Goal: Check status

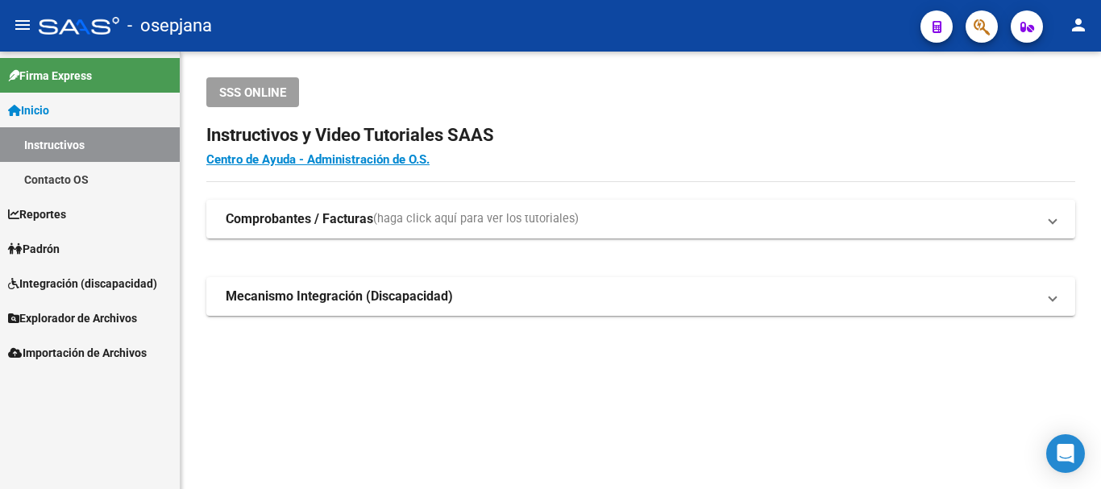
click at [53, 243] on span "Padrón" at bounding box center [34, 249] width 52 height 18
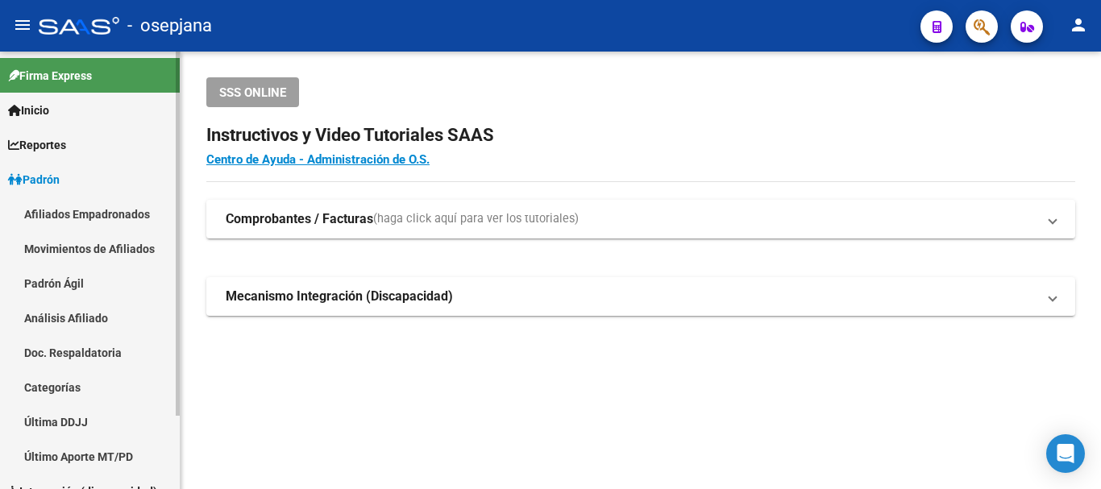
click at [74, 315] on link "Análisis Afiliado" at bounding box center [90, 318] width 180 height 35
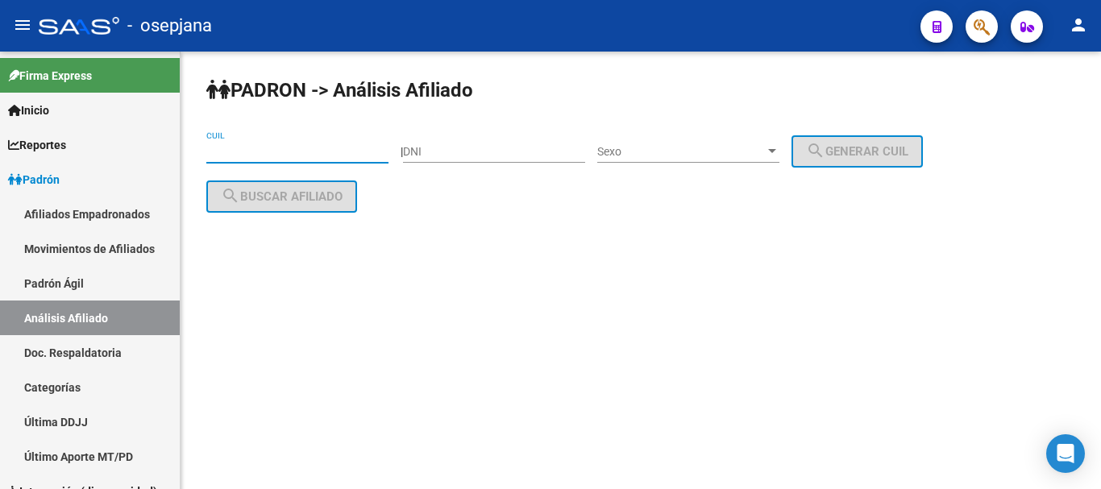
click at [218, 149] on input "CUIL" at bounding box center [297, 152] width 182 height 14
paste input "20-22285560-9"
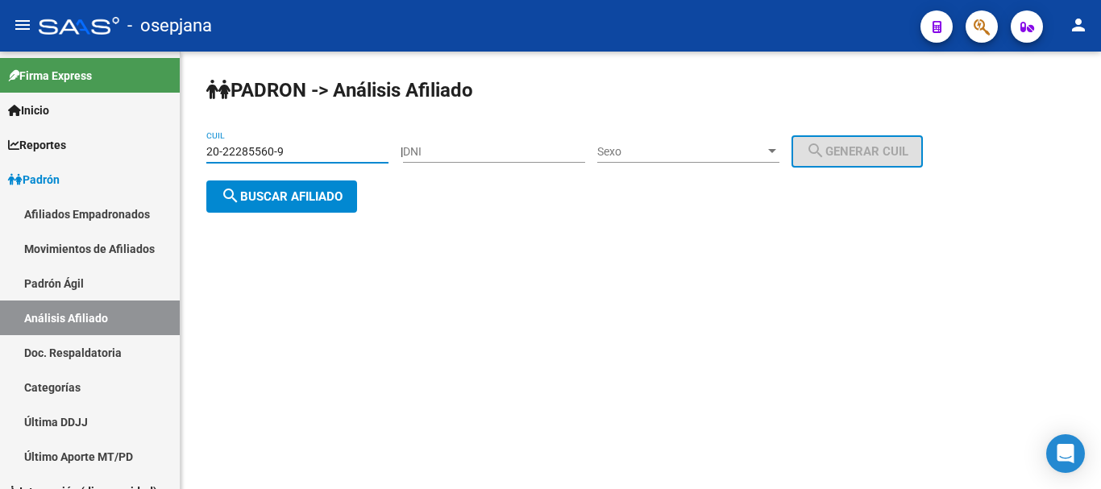
type input "20-22285560-9"
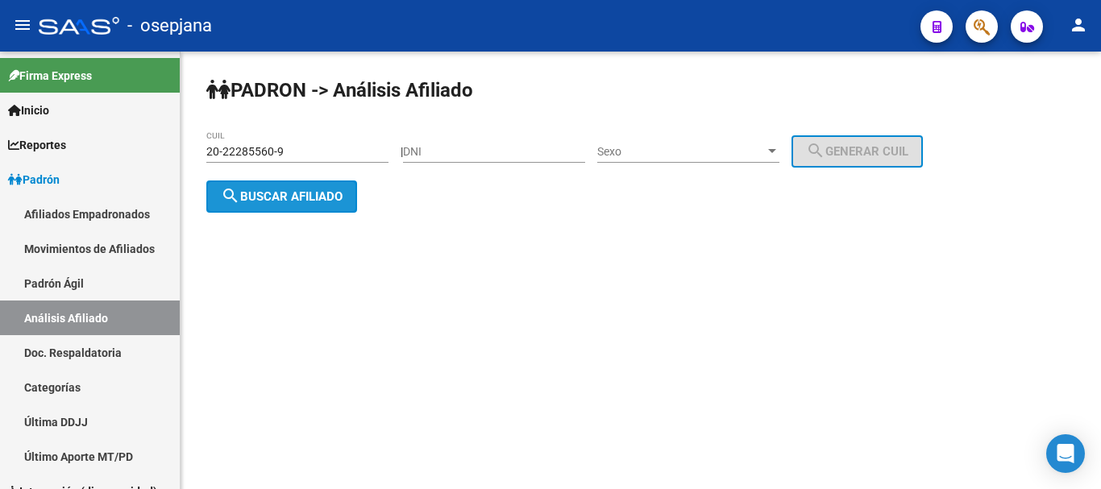
click at [287, 192] on span "search Buscar afiliado" at bounding box center [282, 196] width 122 height 15
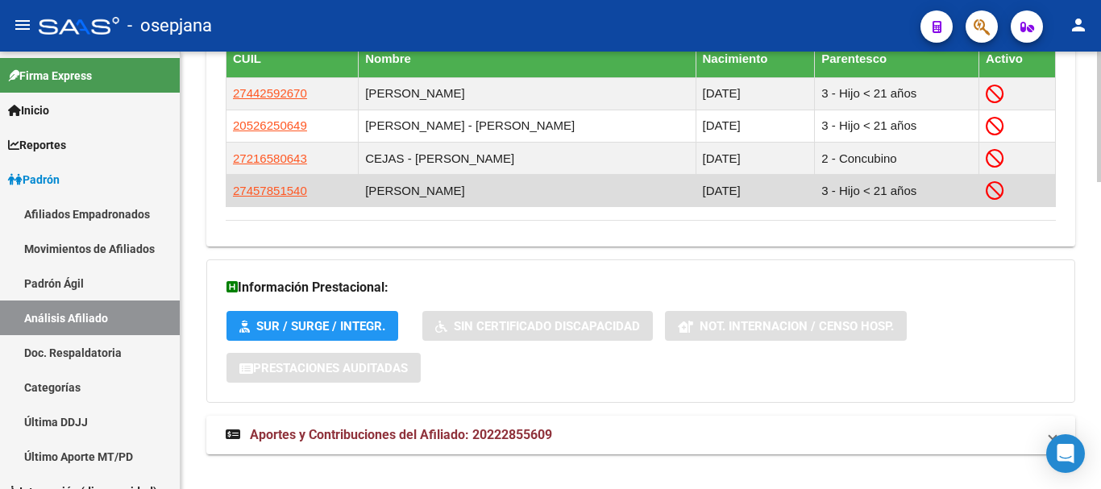
scroll to position [1033, 0]
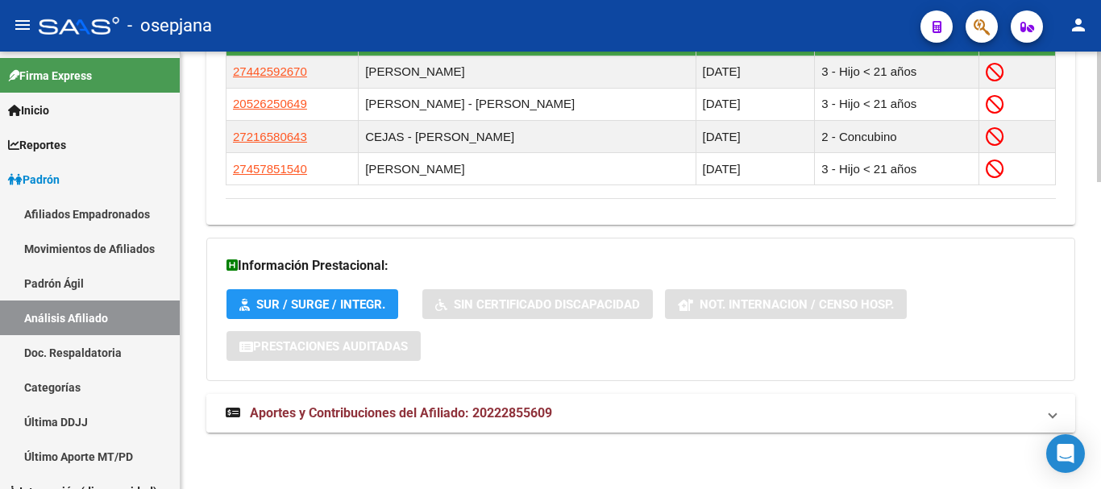
click at [373, 413] on span "Aportes y Contribuciones del Afiliado: 20222855609" at bounding box center [401, 412] width 302 height 15
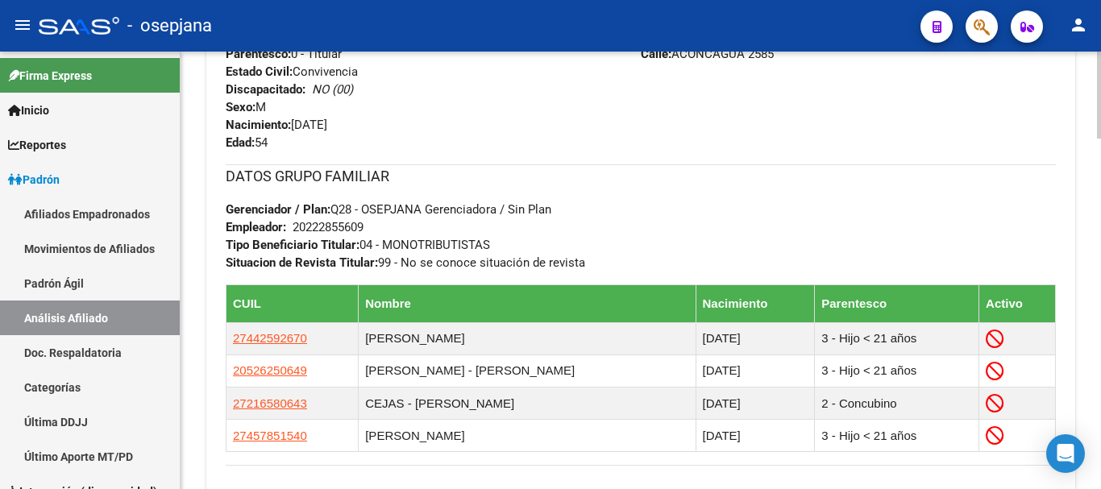
scroll to position [791, 0]
